Goal: Information Seeking & Learning: Learn about a topic

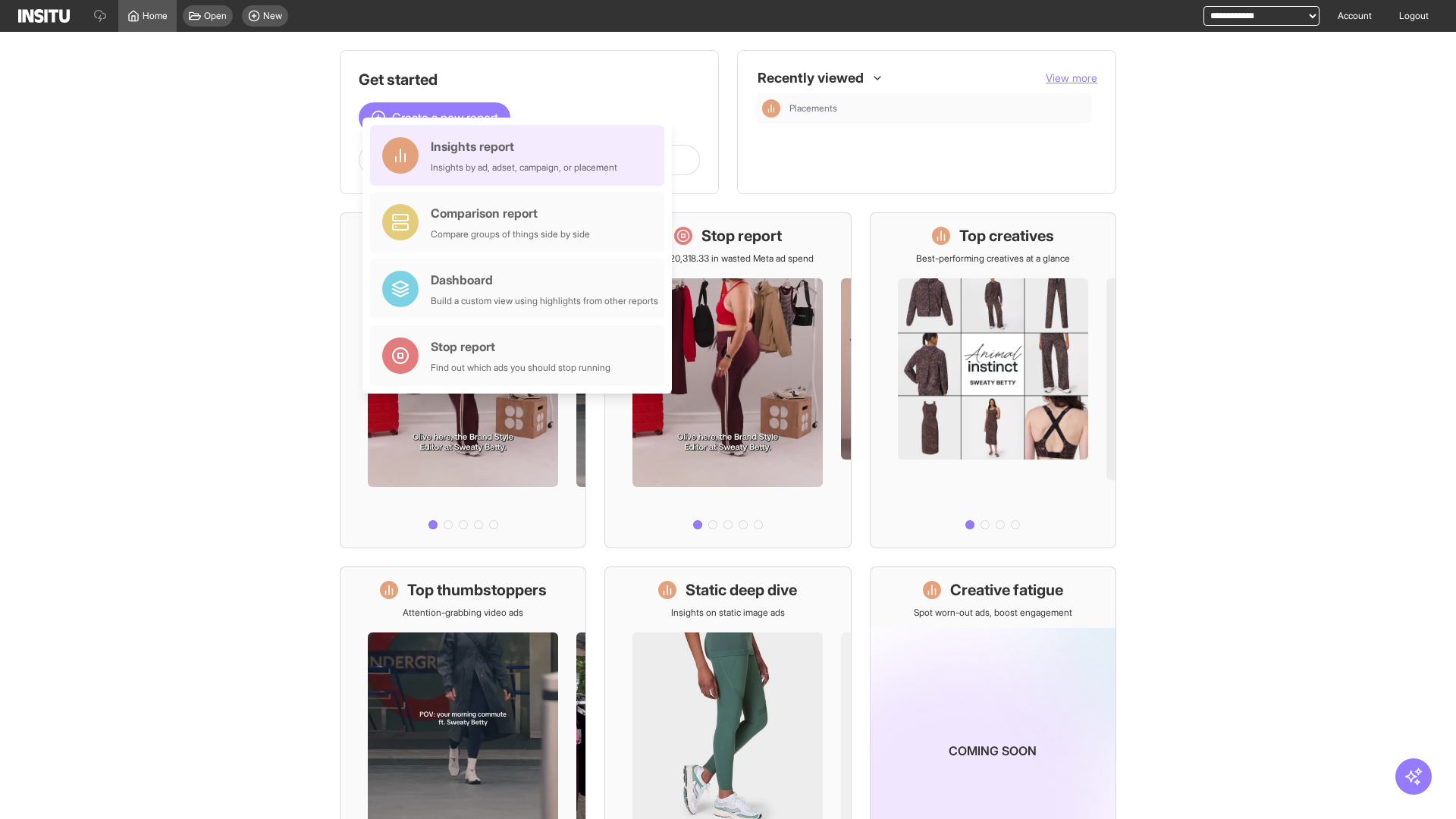
click at [521, 155] on div "Insights report Insights by ad, adset, campaign, or placement" at bounding box center [524, 155] width 187 height 36
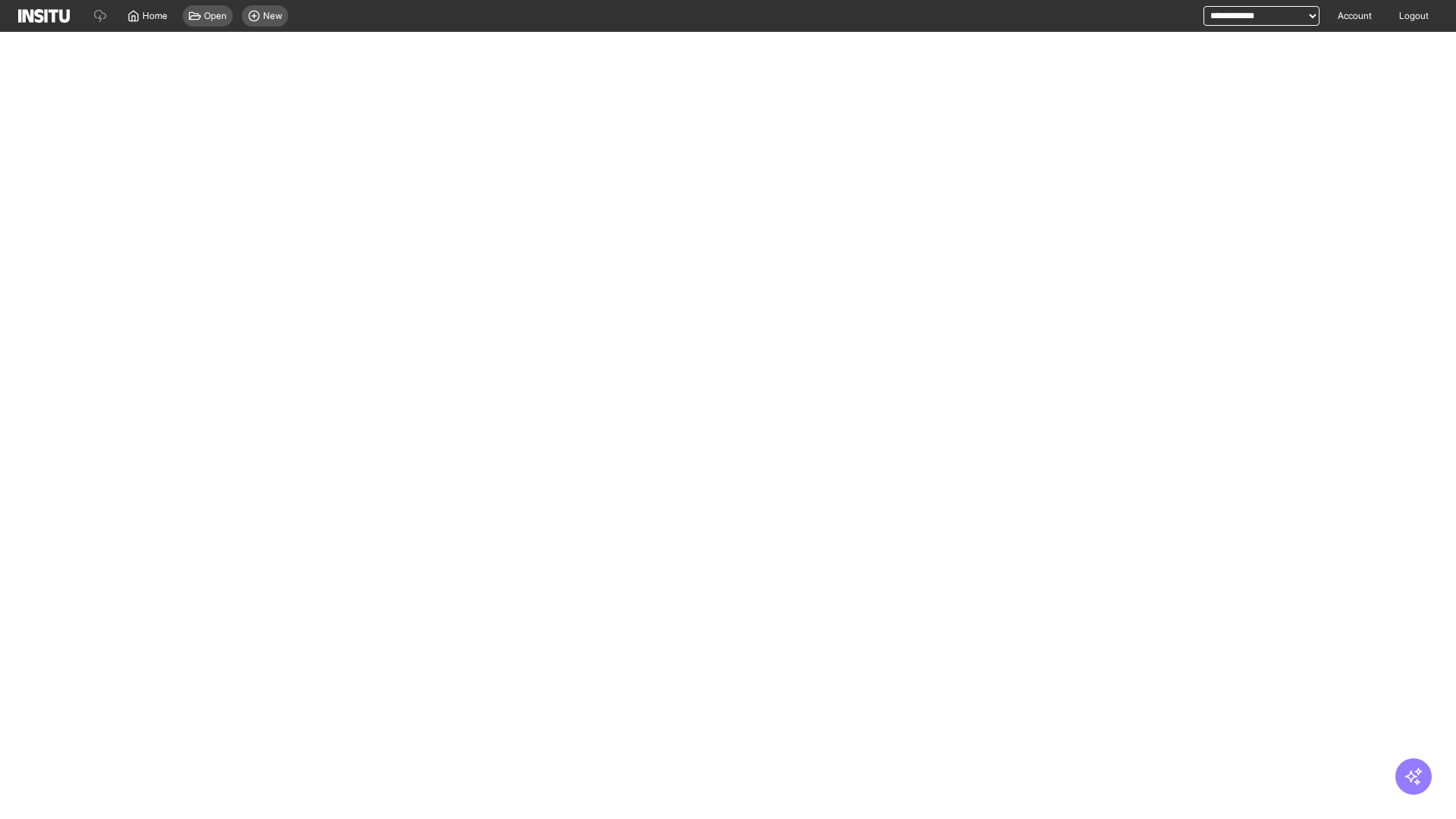
select select "**"
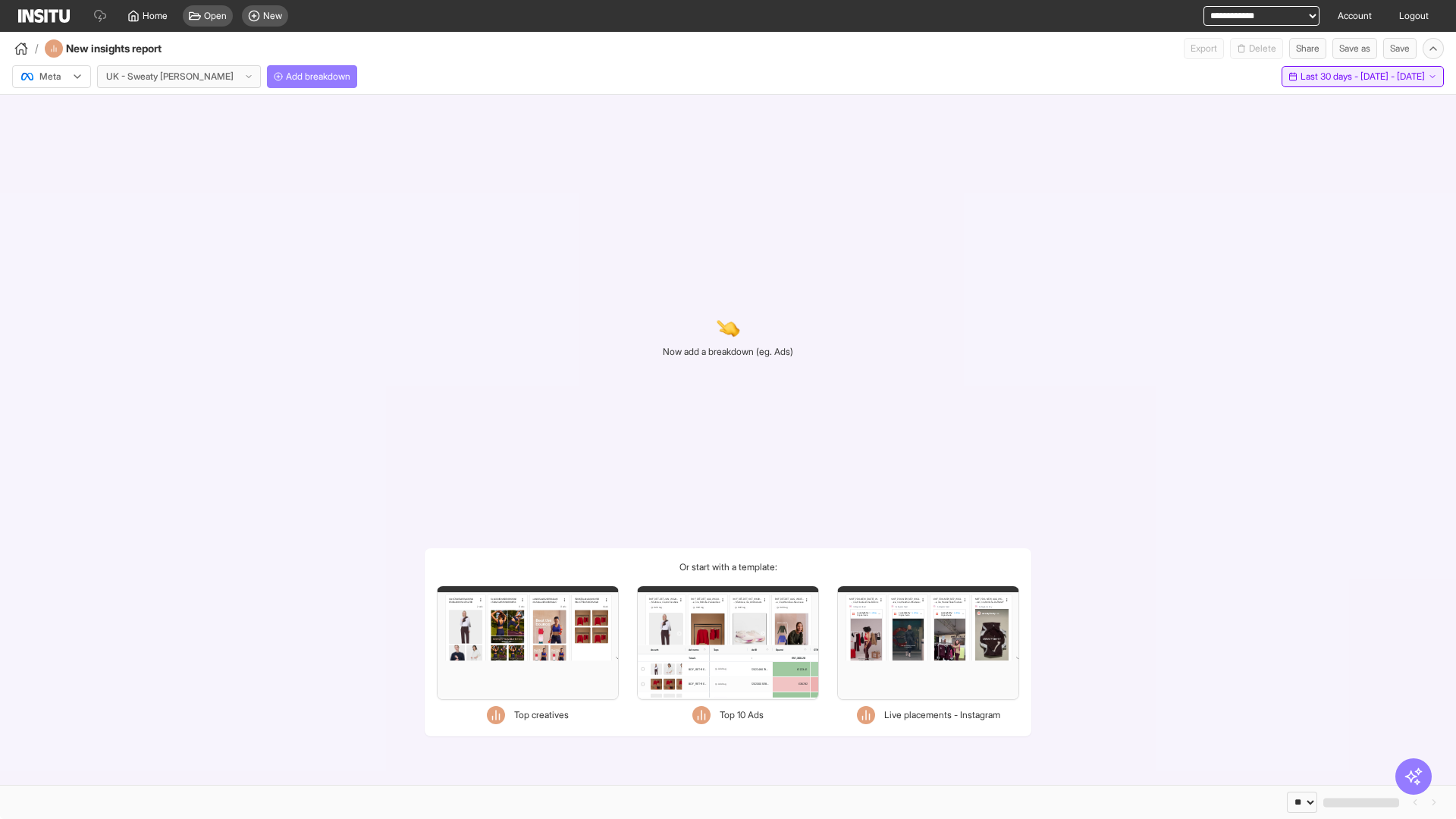
click at [1330, 76] on span "Last 30 days - [DATE] - [DATE]" at bounding box center [1362, 76] width 124 height 12
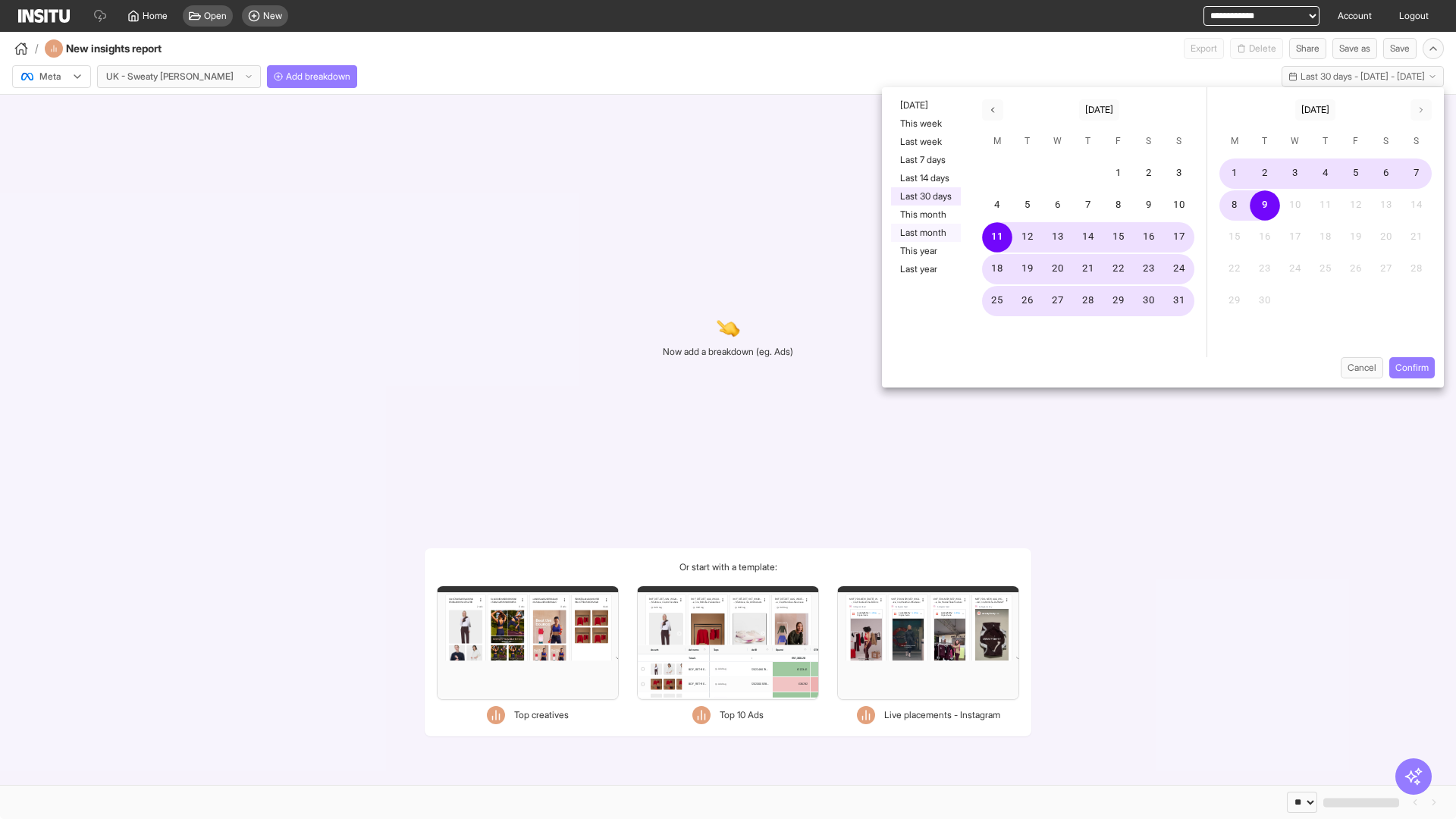
click at [925, 233] on button "Last month" at bounding box center [925, 233] width 70 height 18
